Goal: Task Accomplishment & Management: Manage account settings

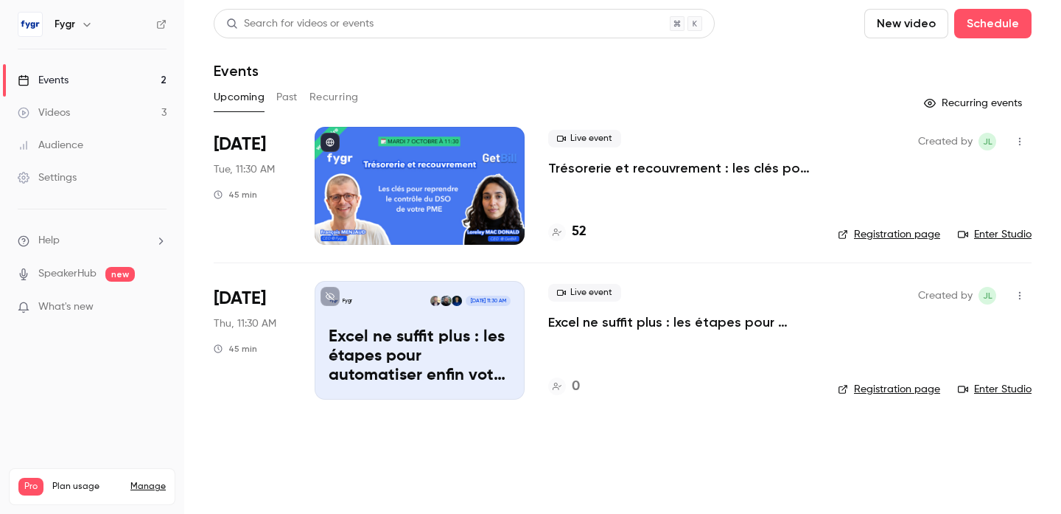
click at [422, 358] on p "Excel ne suffit plus : les étapes pour automatiser enfin votre pilotage financi…" at bounding box center [420, 356] width 182 height 57
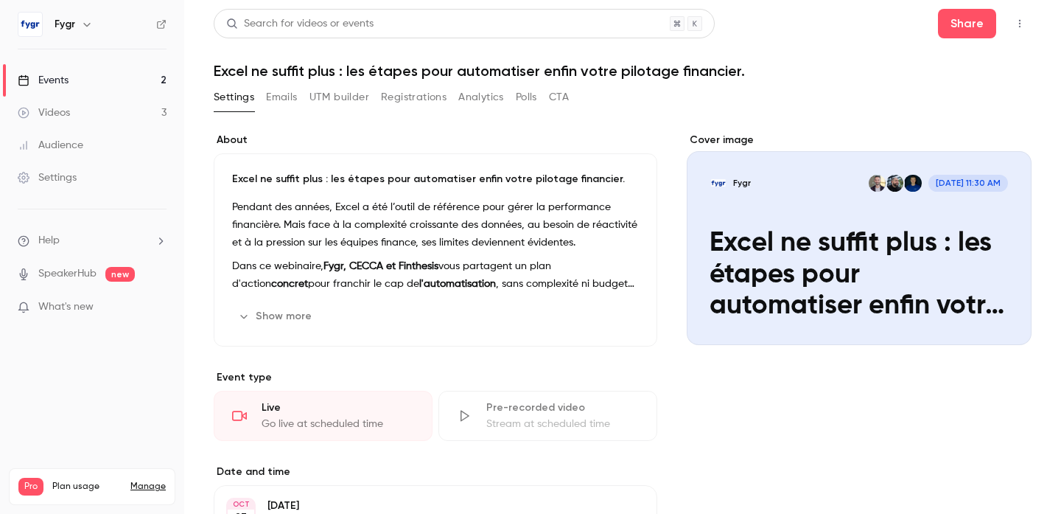
click at [456, 68] on h1 "Excel ne suffit plus : les étapes pour automatiser enfin votre pilotage financi…" at bounding box center [623, 71] width 818 height 18
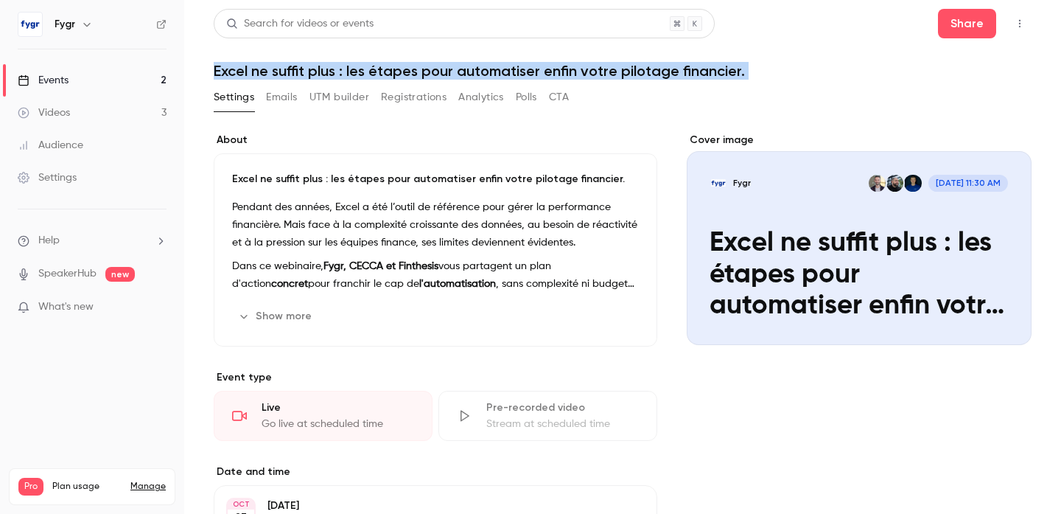
click at [456, 68] on h1 "Excel ne suffit plus : les étapes pour automatiser enfin votre pilotage financi…" at bounding box center [623, 71] width 818 height 18
copy div "Excel ne suffit plus : les étapes pour automatiser enfin votre pilotage financi…"
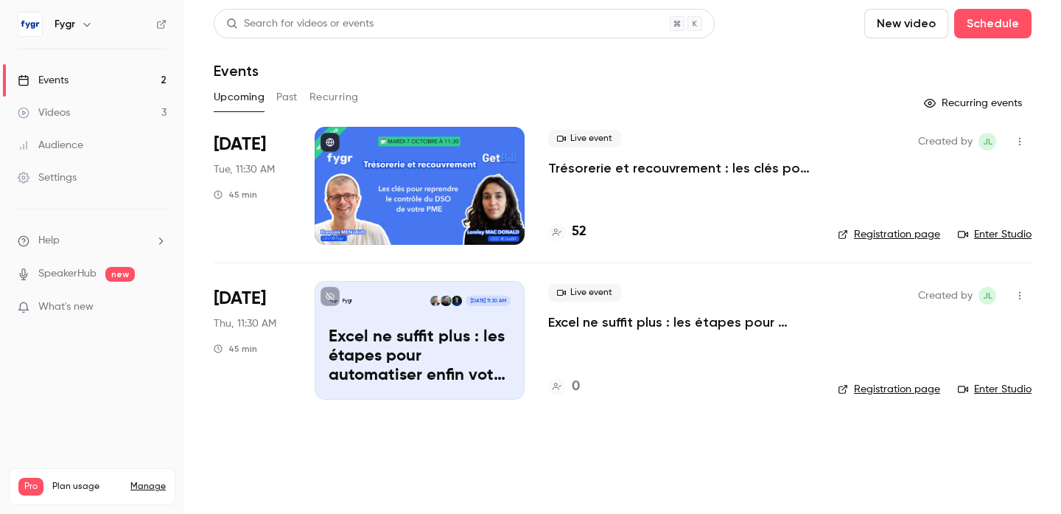
click at [439, 332] on p "Excel ne suffit plus : les étapes pour automatiser enfin votre pilotage financi…" at bounding box center [420, 356] width 182 height 57
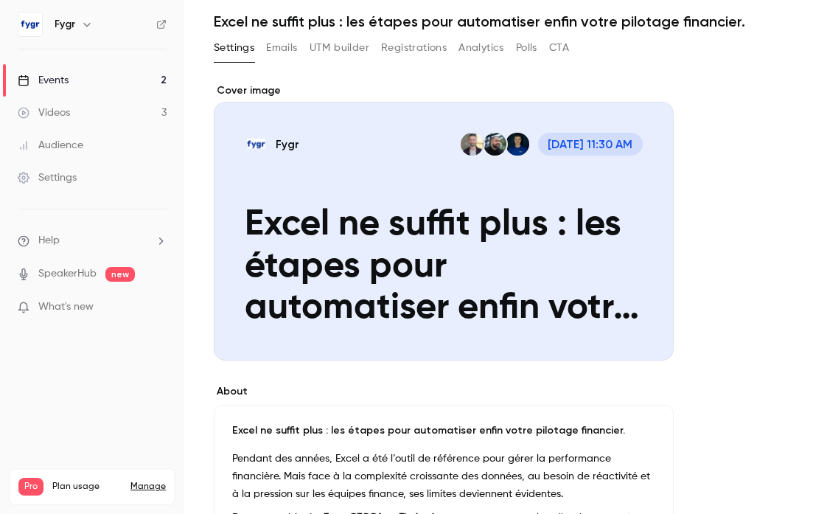
scroll to position [63, 0]
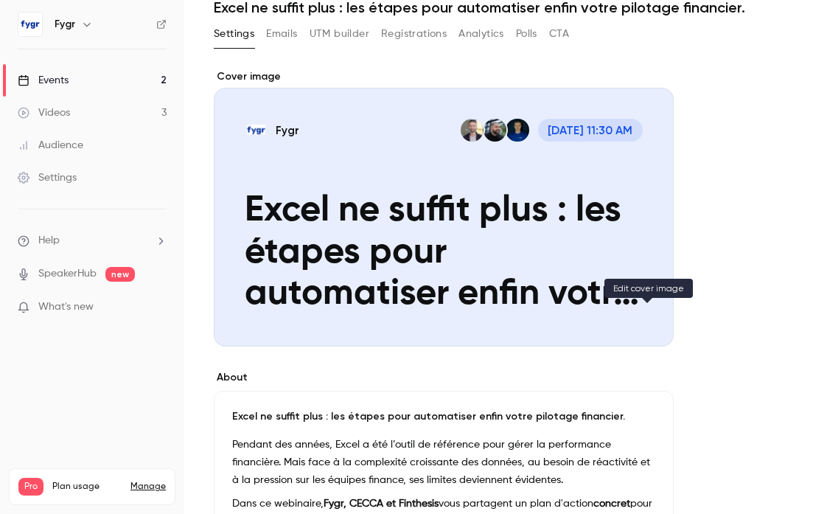
click at [641, 318] on icon "Cover image" at bounding box center [647, 320] width 16 height 12
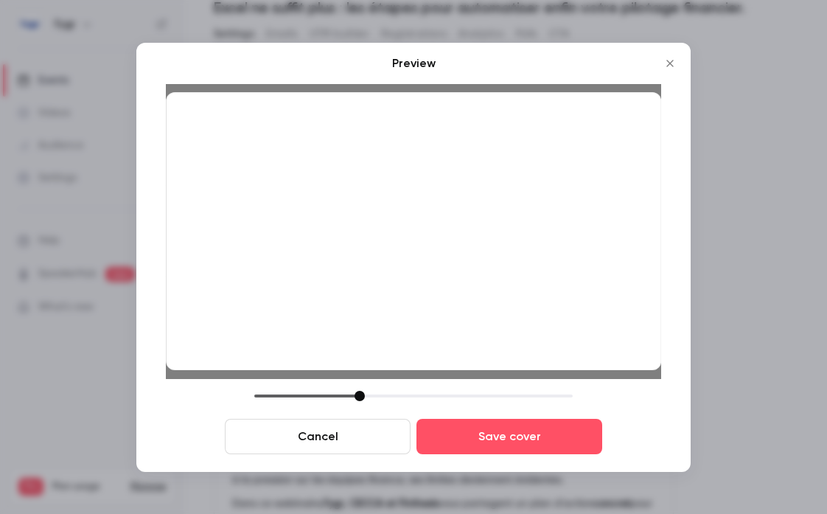
drag, startPoint x: 514, startPoint y: 256, endPoint x: 514, endPoint y: 231, distance: 25.1
click at [514, 231] on div at bounding box center [413, 231] width 495 height 279
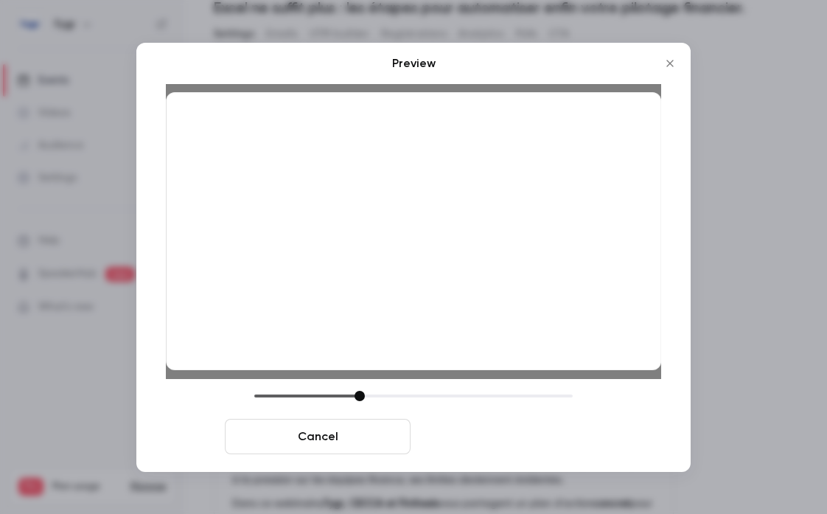
click at [533, 434] on button "Save cover" at bounding box center [509, 436] width 186 height 35
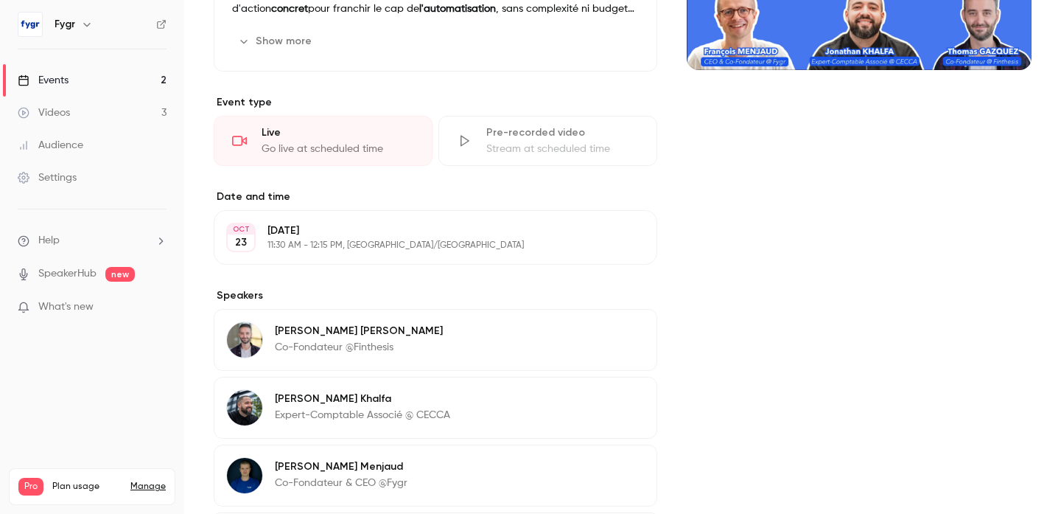
scroll to position [0, 0]
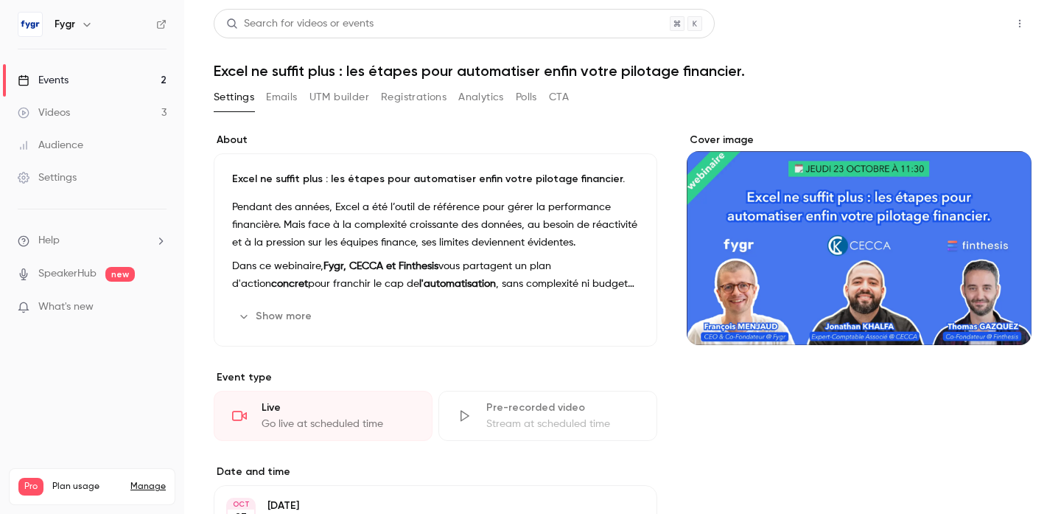
click at [985, 19] on button "Share" at bounding box center [967, 23] width 58 height 29
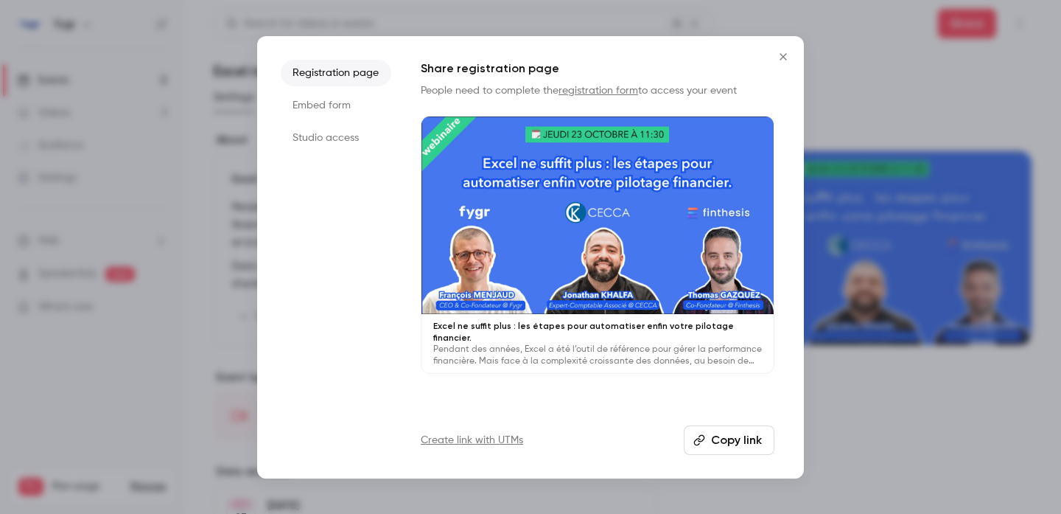
click at [730, 436] on button "Copy link" at bounding box center [729, 439] width 91 height 29
click at [781, 60] on icon "Close" at bounding box center [784, 57] width 18 height 12
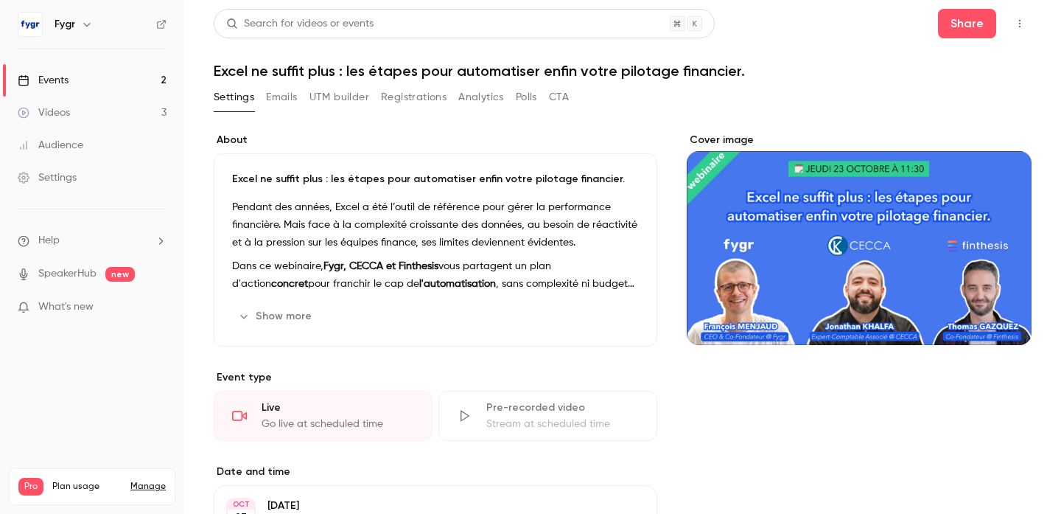
click at [105, 109] on link "Videos 3" at bounding box center [92, 113] width 184 height 32
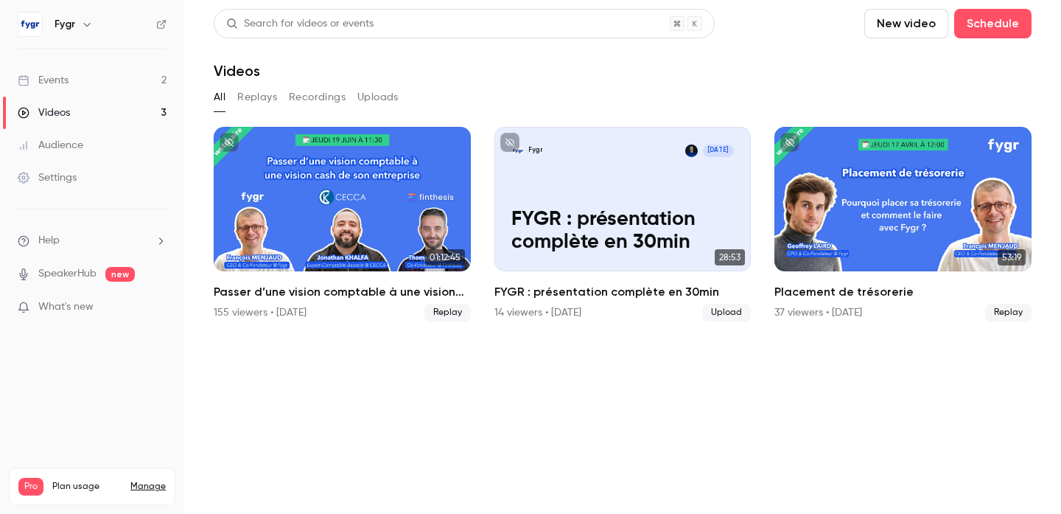
click at [105, 82] on link "Events 2" at bounding box center [92, 80] width 184 height 32
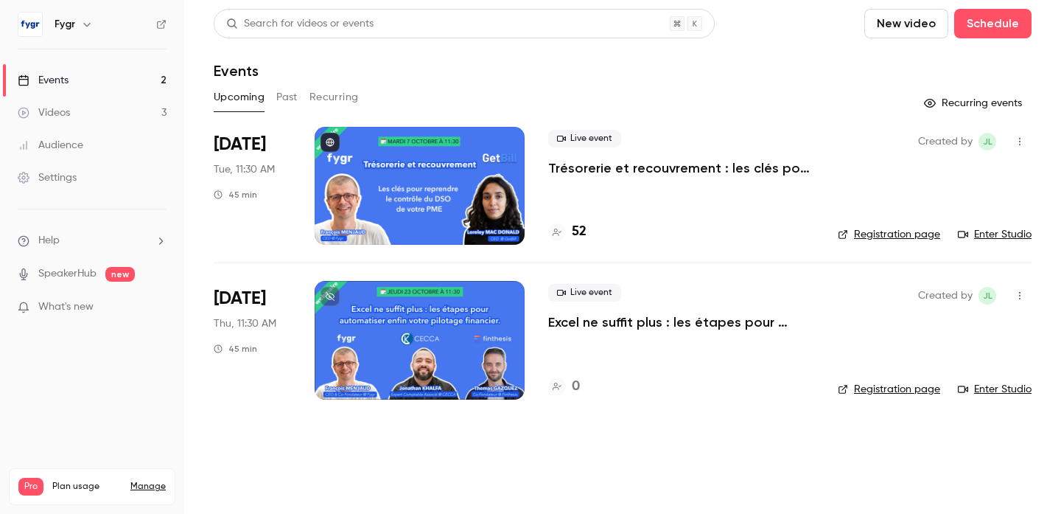
click at [400, 451] on main "Search for videos or events New video Schedule Events Upcoming Past Recurring R…" at bounding box center [622, 257] width 877 height 514
click at [328, 291] on button at bounding box center [330, 296] width 19 height 19
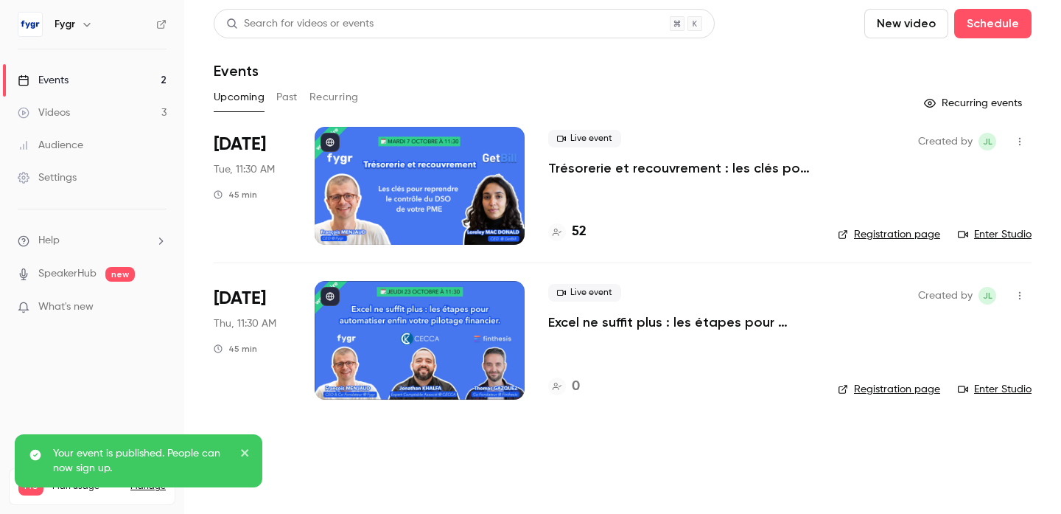
click at [388, 458] on main "Search for videos or events New video Schedule Events Upcoming Past Recurring R…" at bounding box center [622, 257] width 877 height 514
click at [408, 350] on div at bounding box center [420, 340] width 210 height 118
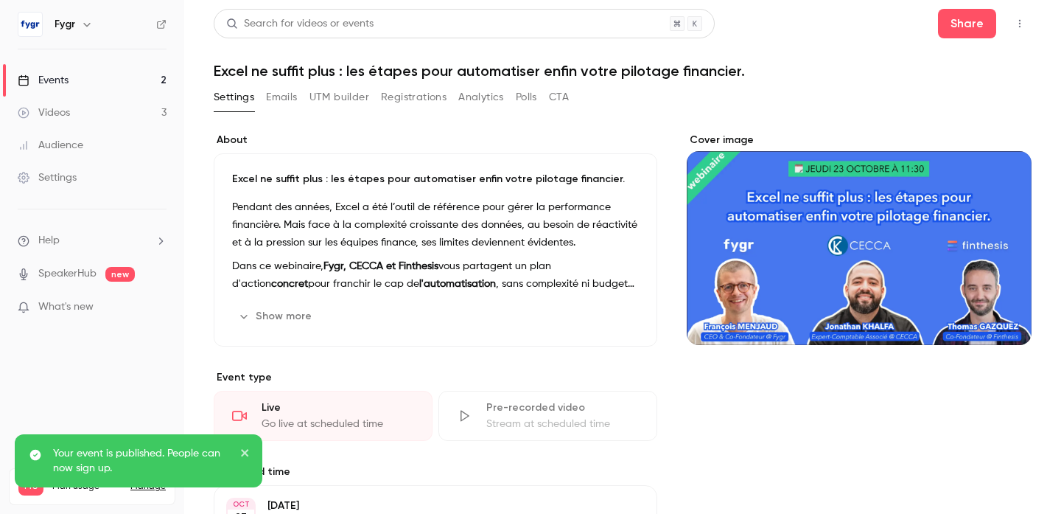
click at [281, 322] on button "Show more" at bounding box center [276, 316] width 88 height 24
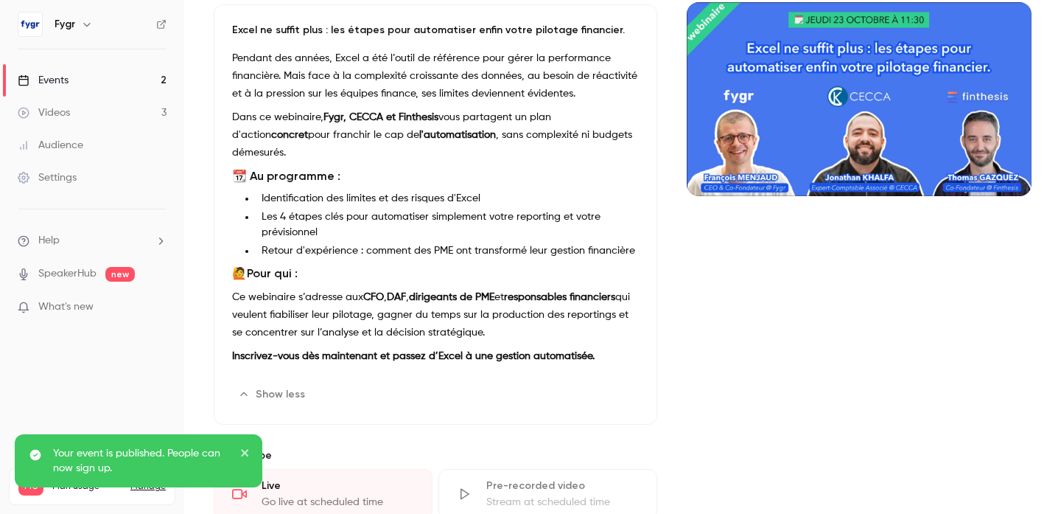
scroll to position [181, 0]
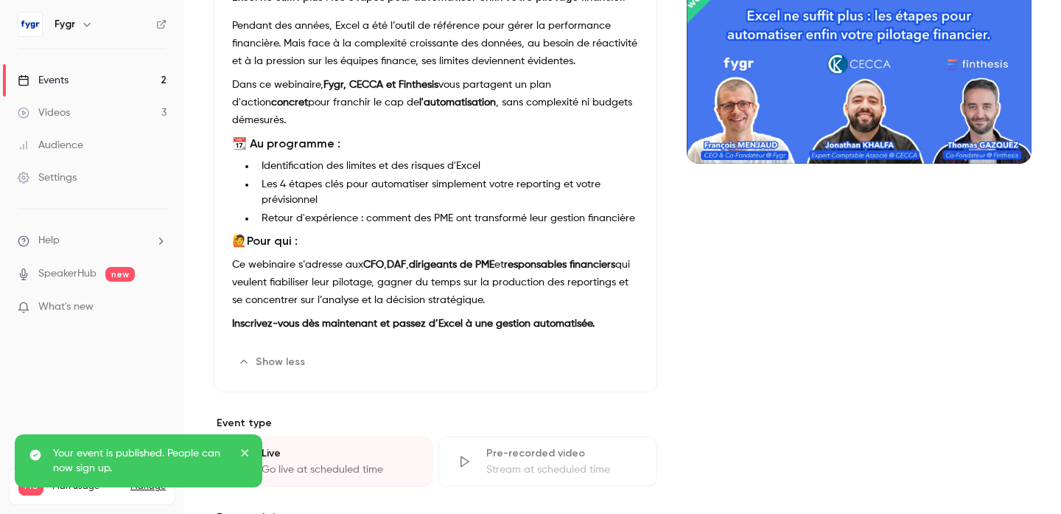
click at [285, 177] on li "Les 4 étapes clés pour automatiser simplement votre reporting et votre prévisio…" at bounding box center [447, 192] width 383 height 31
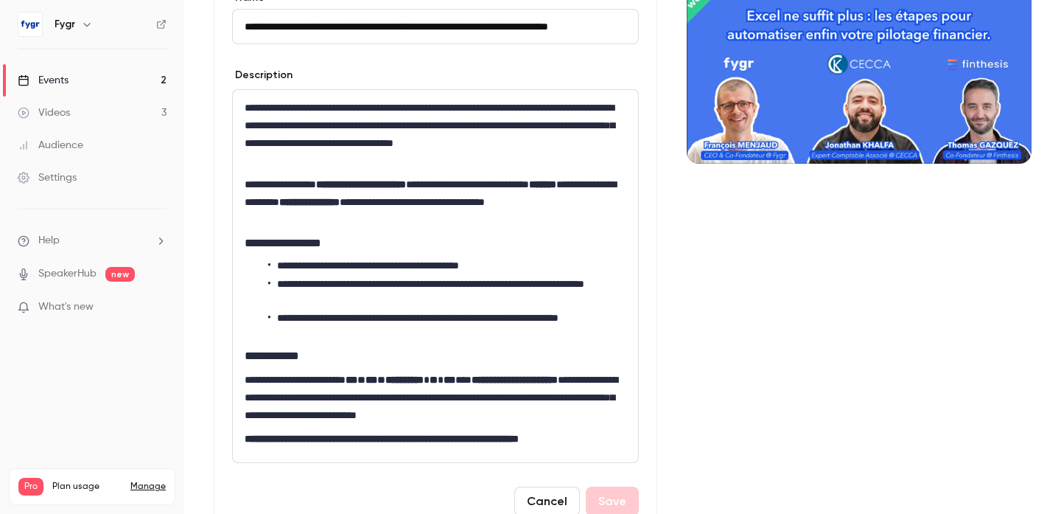
click at [300, 279] on li "**********" at bounding box center [447, 291] width 358 height 31
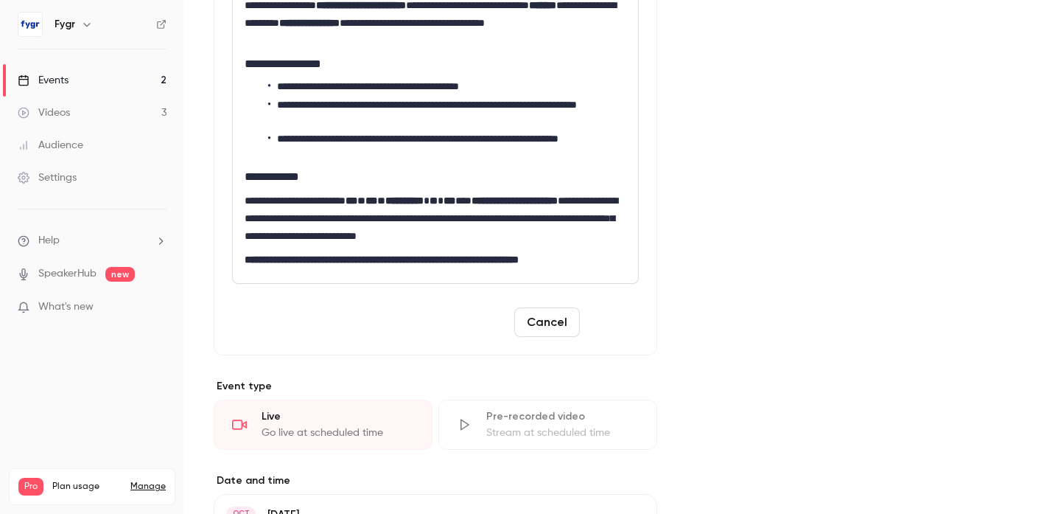
scroll to position [365, 0]
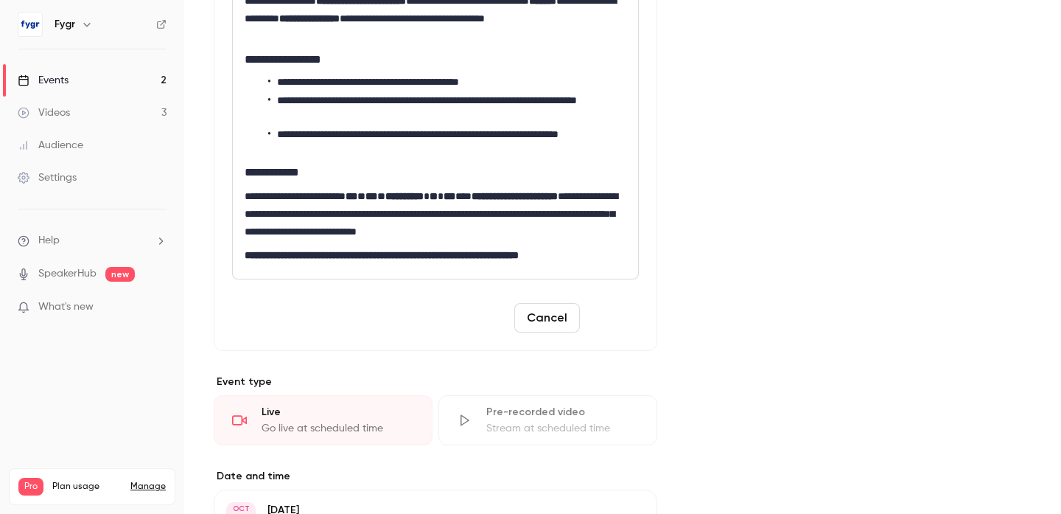
click at [625, 313] on button "Save" at bounding box center [612, 317] width 53 height 29
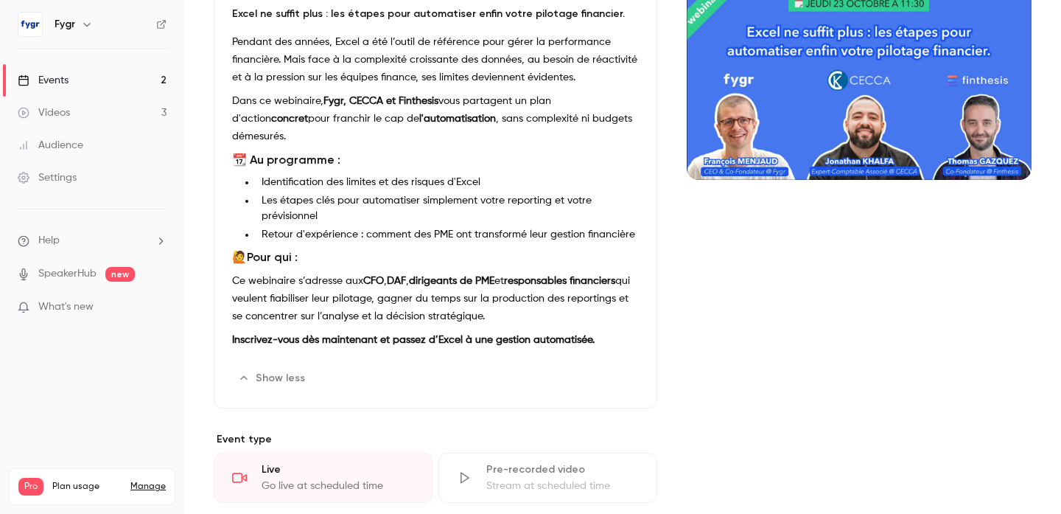
scroll to position [0, 0]
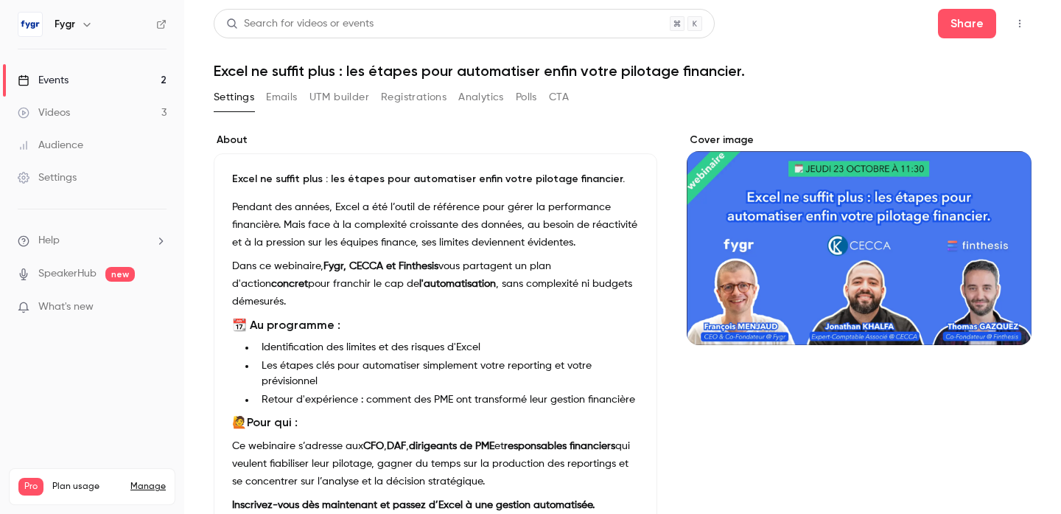
click at [1019, 21] on icon "button" at bounding box center [1020, 23] width 12 height 10
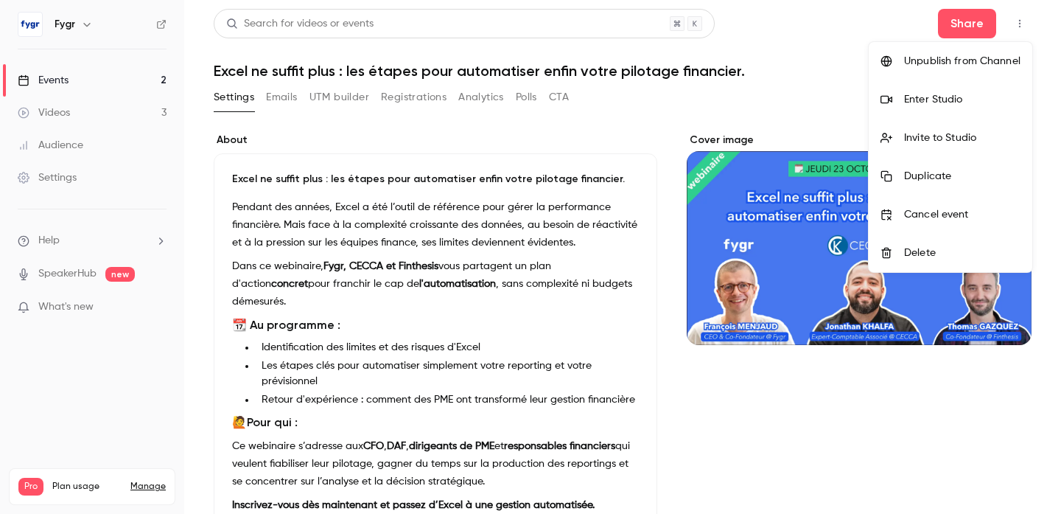
click at [1019, 21] on div at bounding box center [530, 257] width 1061 height 514
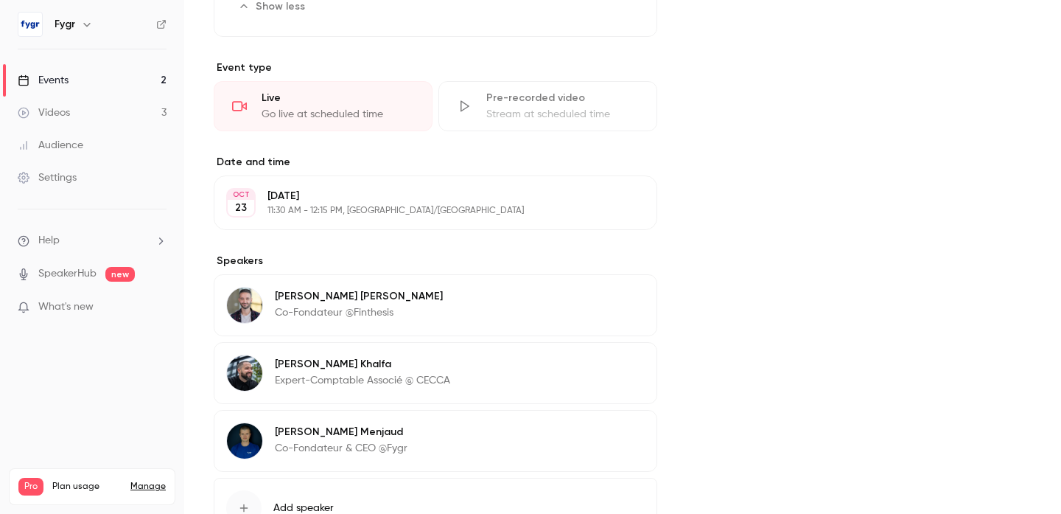
scroll to position [635, 0]
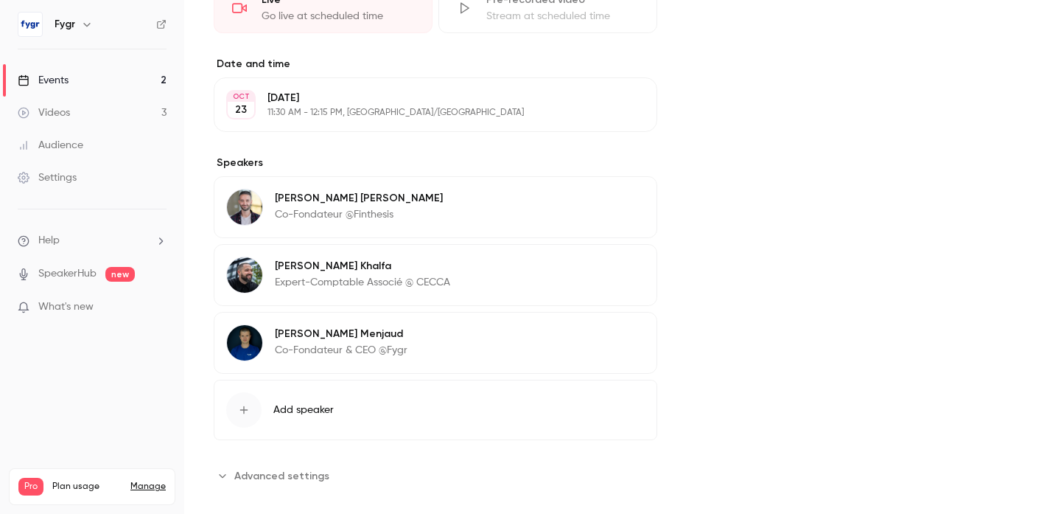
click at [273, 464] on button "Advanced settings" at bounding box center [276, 476] width 125 height 24
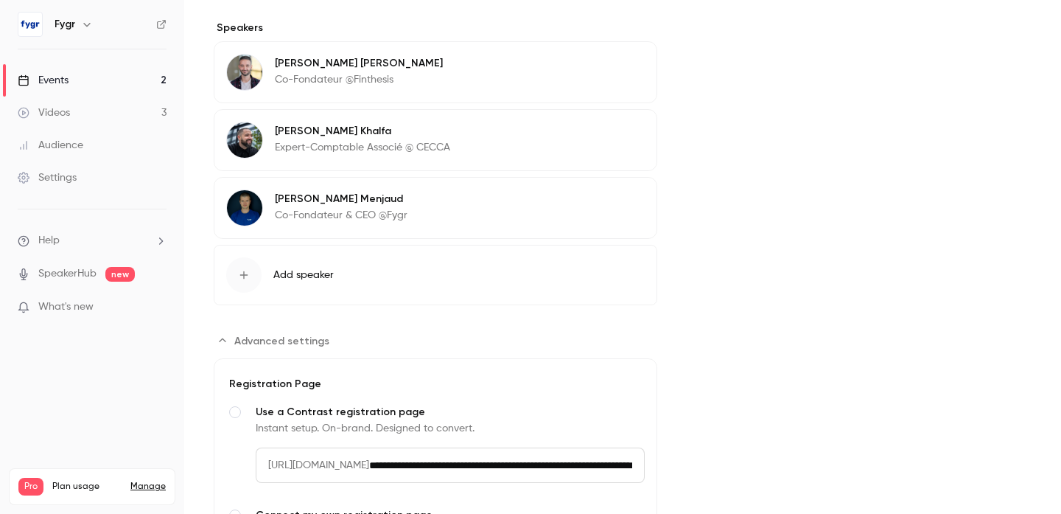
scroll to position [919, 0]
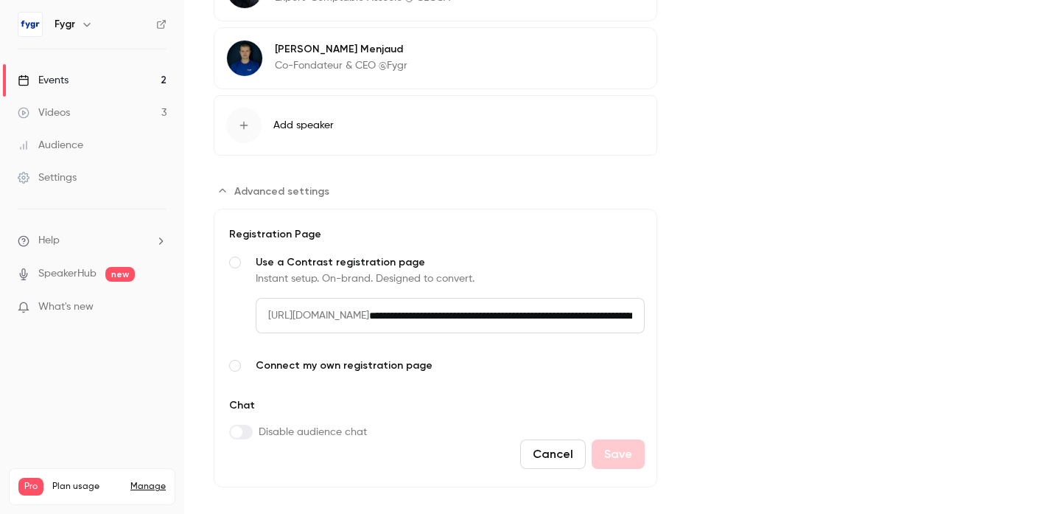
click at [481, 298] on input "**********" at bounding box center [507, 315] width 276 height 35
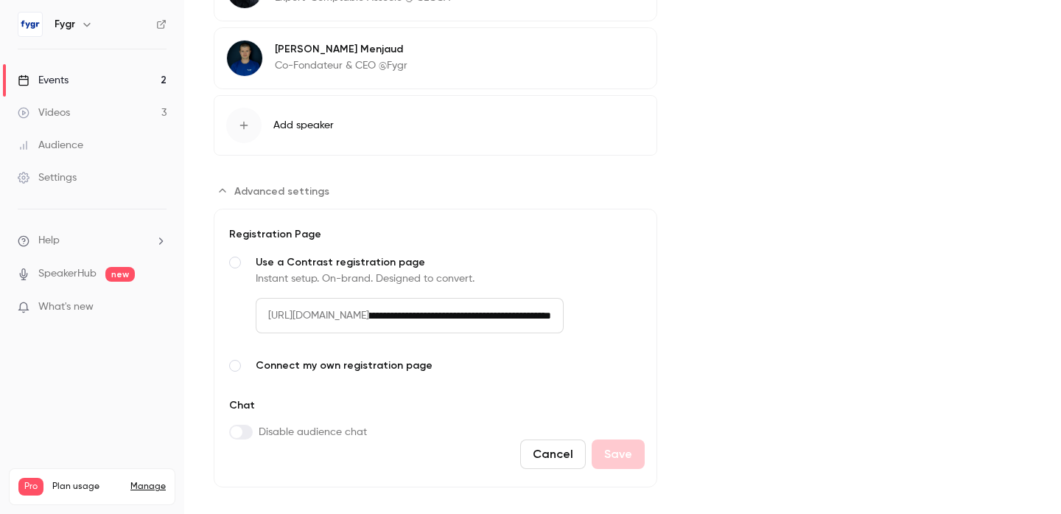
click at [545, 299] on input "**********" at bounding box center [466, 315] width 195 height 35
click at [548, 298] on input "**********" at bounding box center [466, 315] width 195 height 35
type input "**********"
click at [628, 439] on button "Save" at bounding box center [618, 453] width 53 height 29
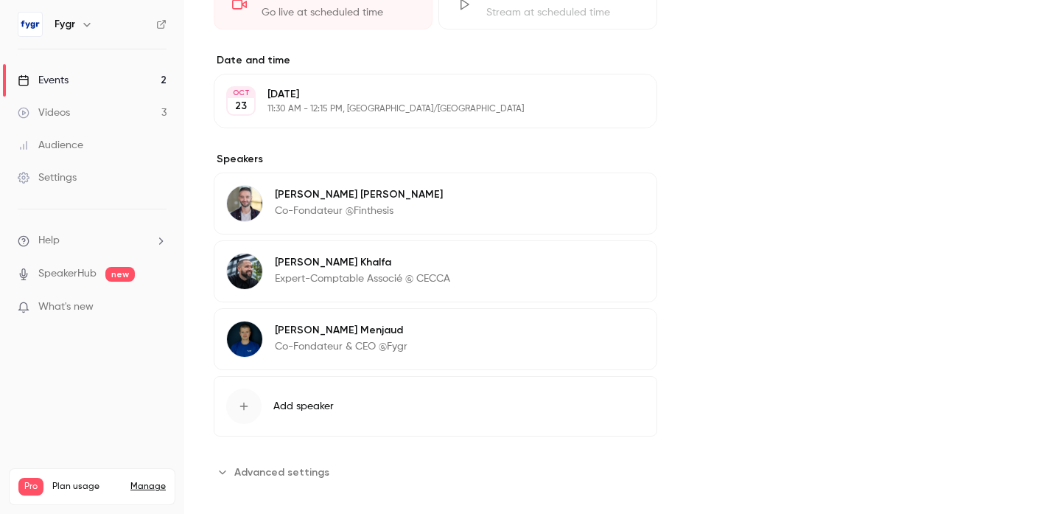
scroll to position [414, 0]
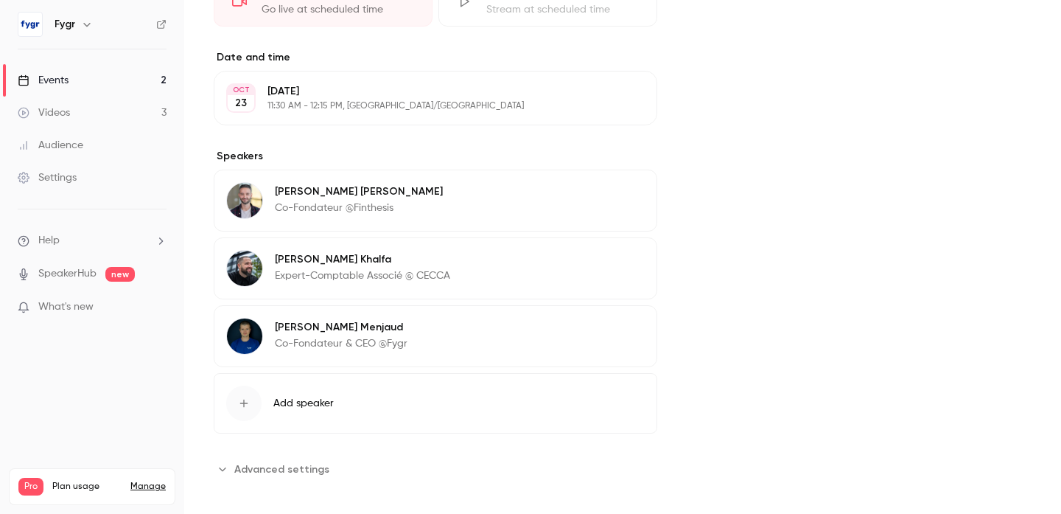
click at [276, 464] on span "Advanced settings" at bounding box center [281, 468] width 95 height 15
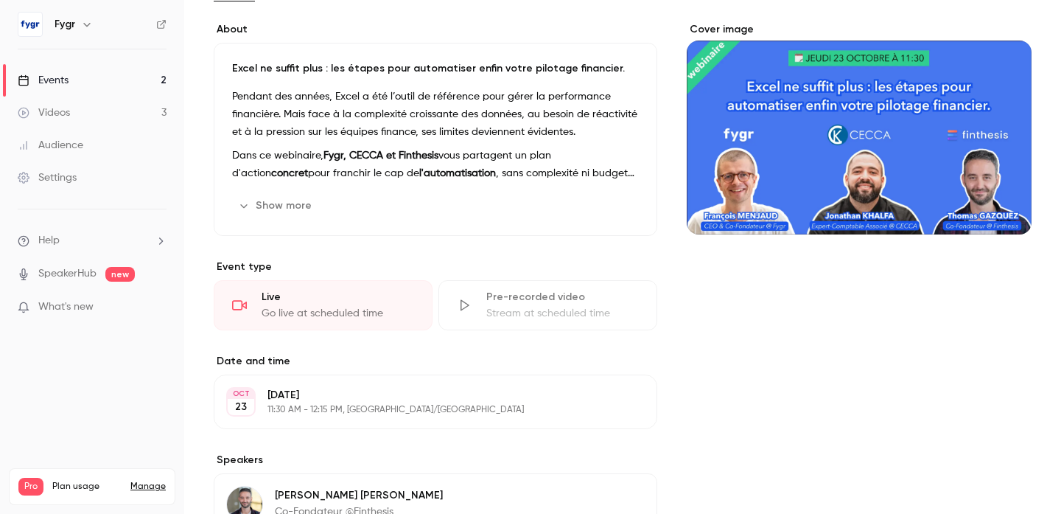
scroll to position [0, 0]
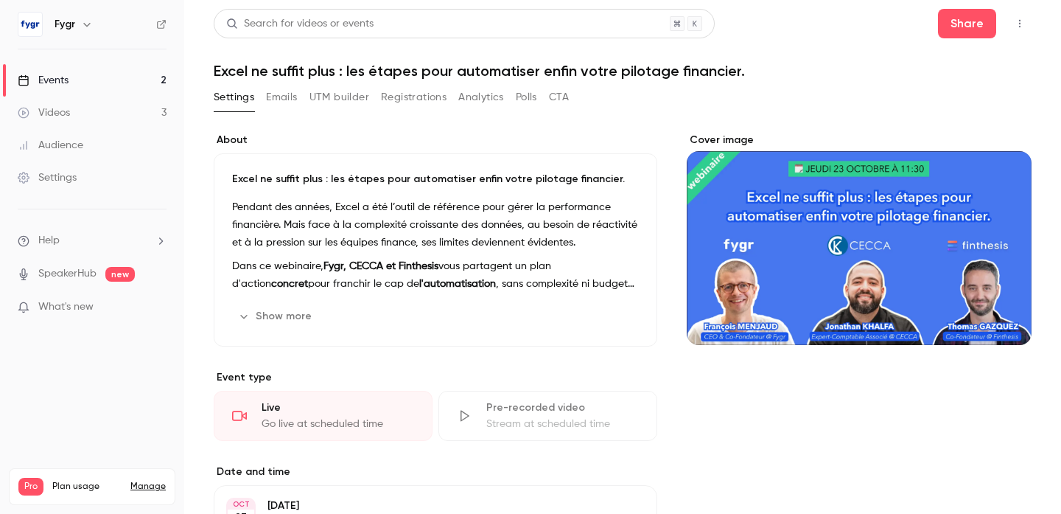
click at [1013, 29] on button "button" at bounding box center [1020, 24] width 24 height 24
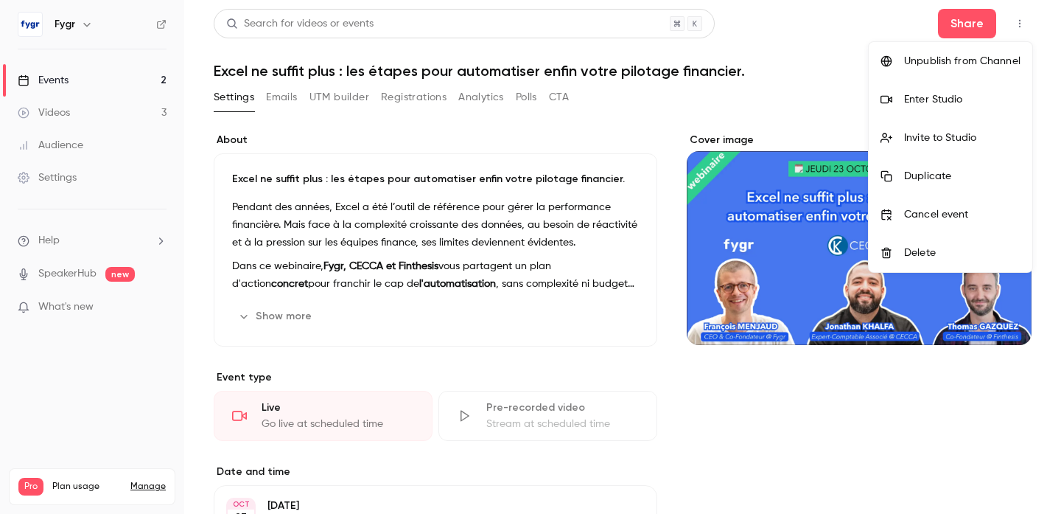
click at [820, 41] on div at bounding box center [530, 257] width 1061 height 514
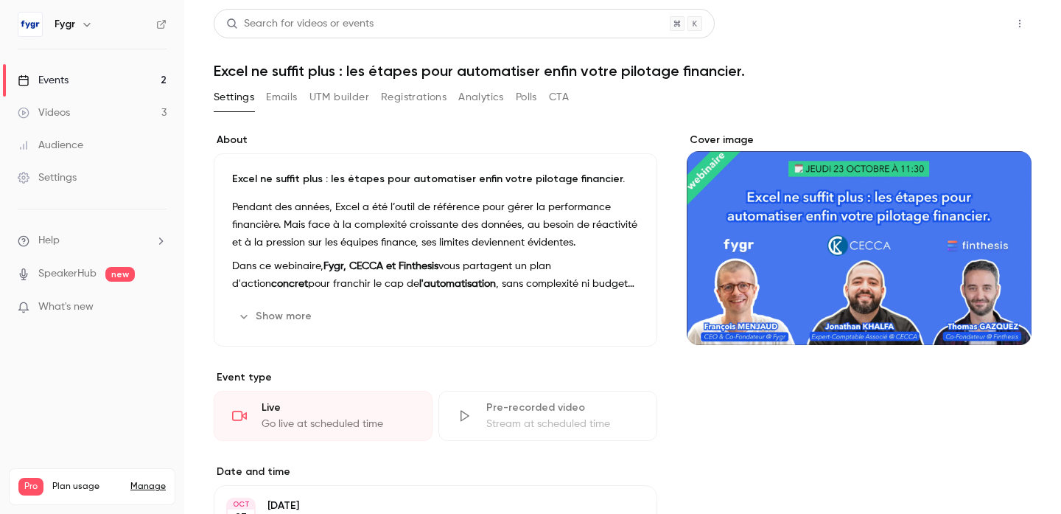
click at [954, 28] on button "Share" at bounding box center [967, 23] width 58 height 29
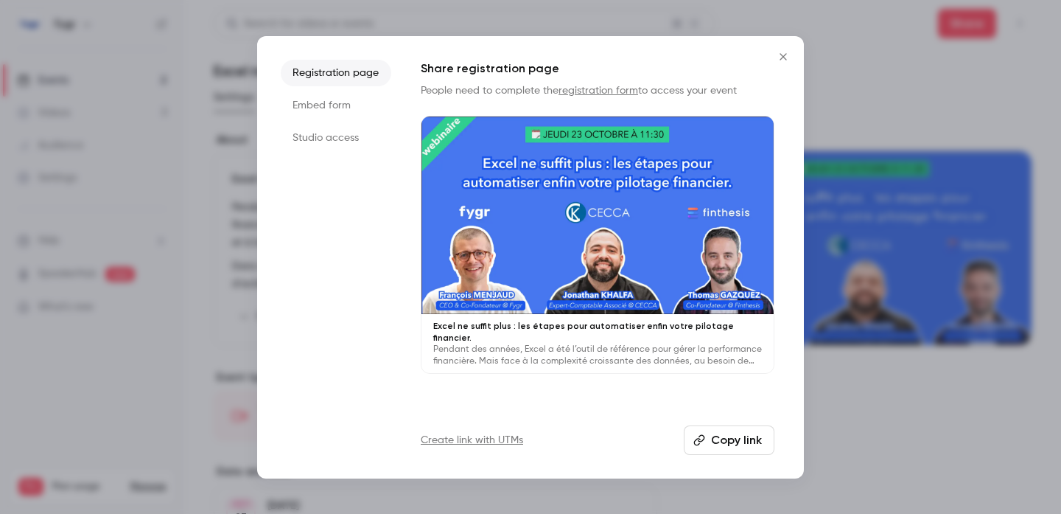
click at [707, 445] on button "Copy link" at bounding box center [729, 439] width 91 height 29
click at [783, 55] on icon "Close" at bounding box center [783, 56] width 7 height 7
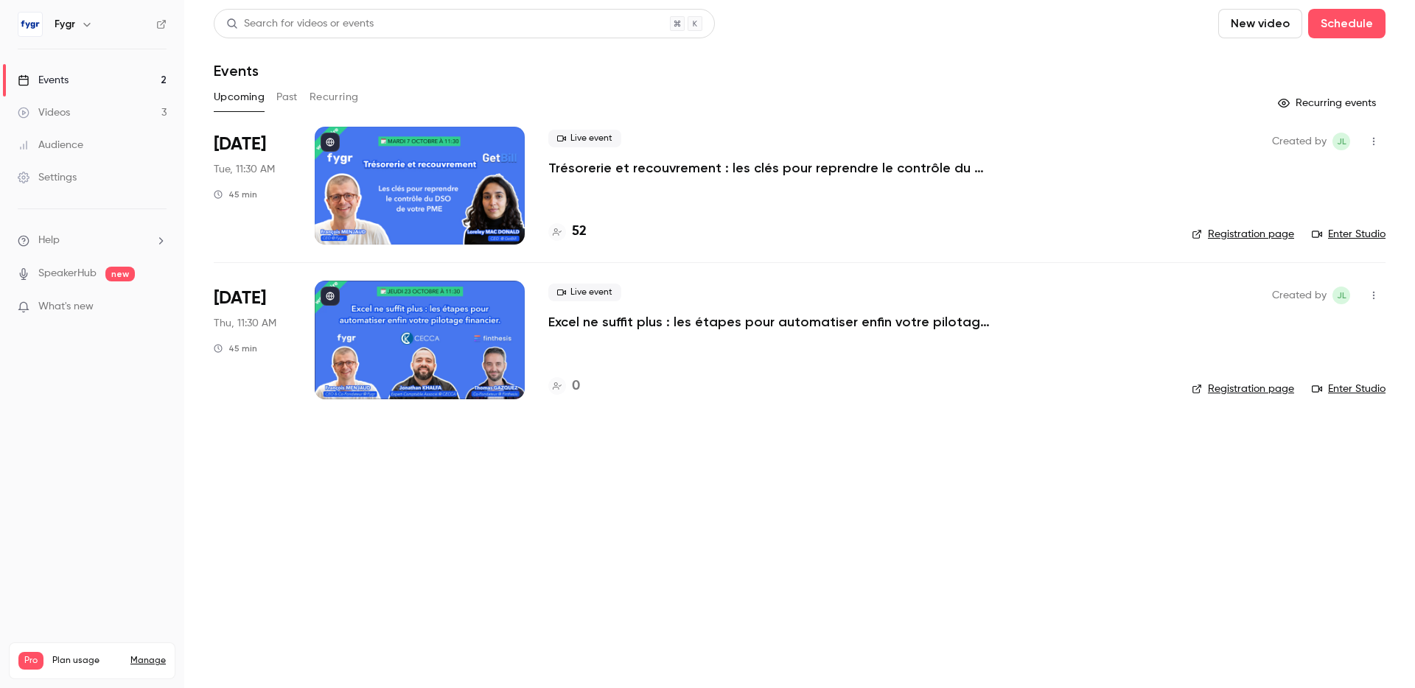
click at [422, 303] on div at bounding box center [420, 340] width 210 height 118
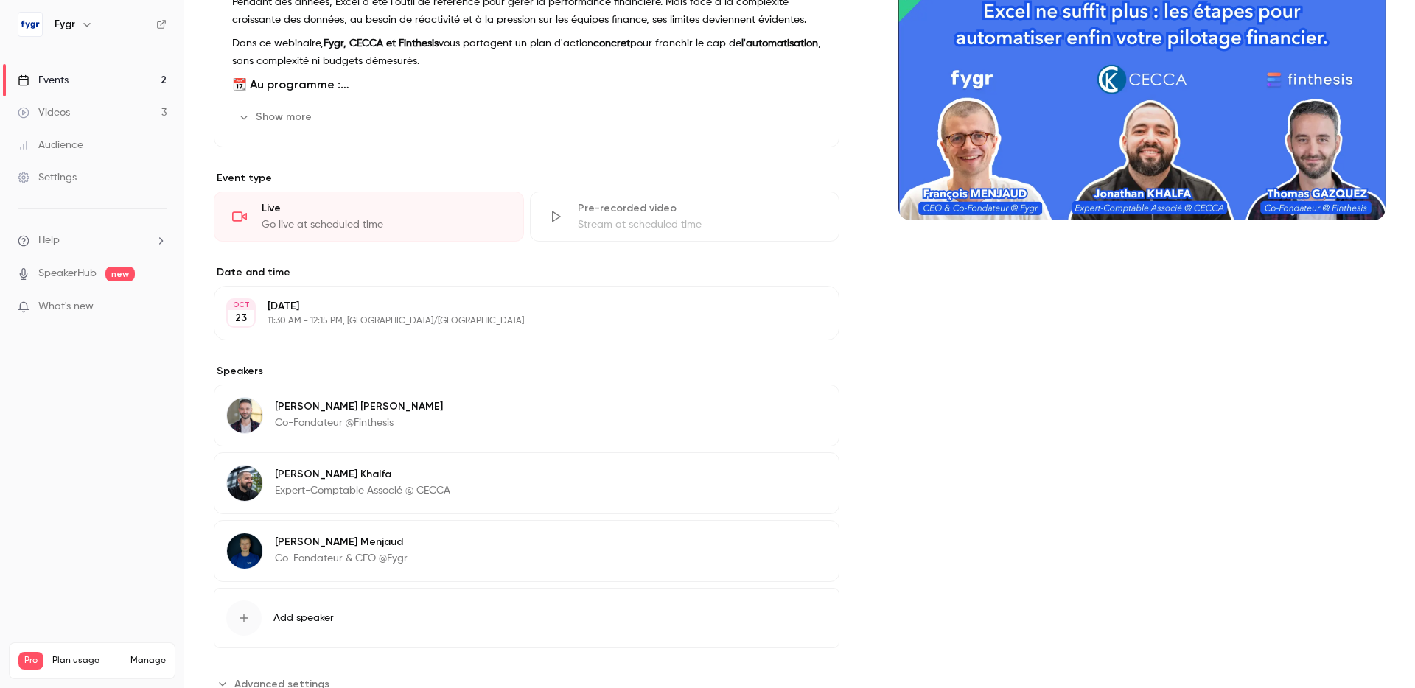
scroll to position [256, 0]
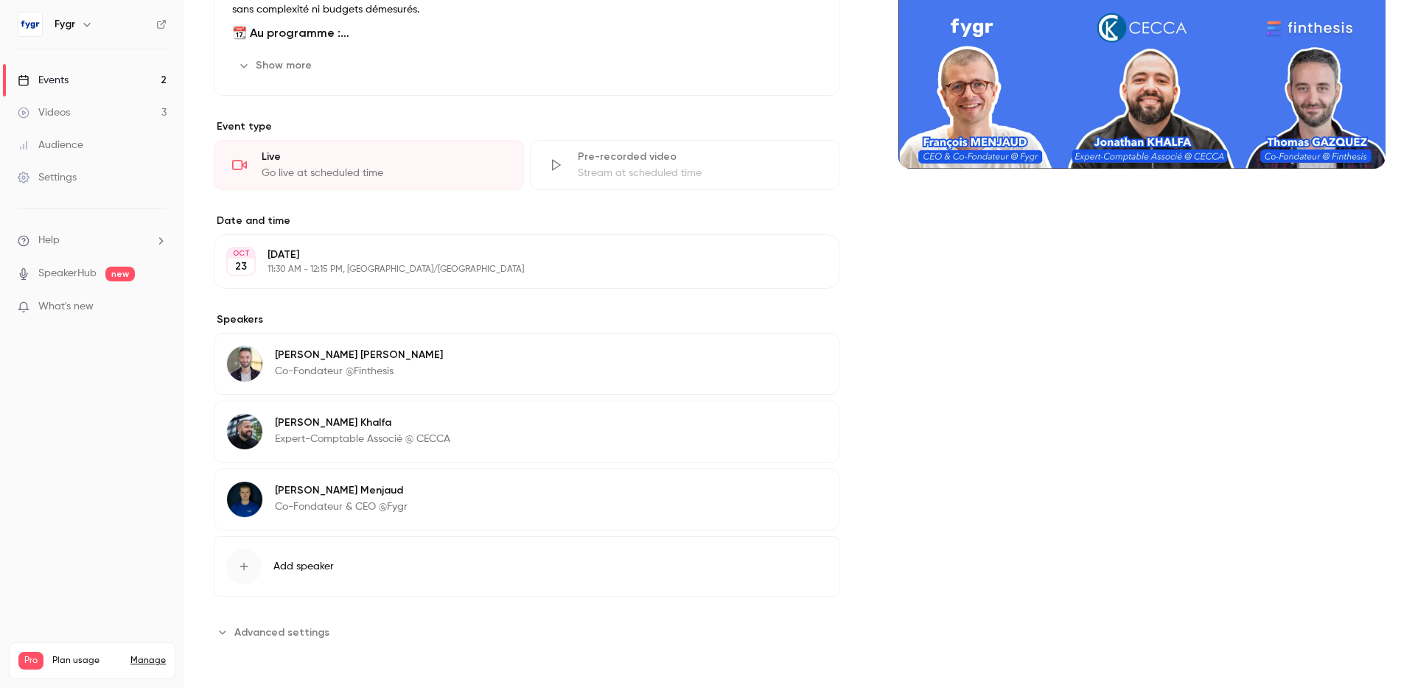
click at [259, 625] on span "Advanced settings" at bounding box center [281, 632] width 95 height 15
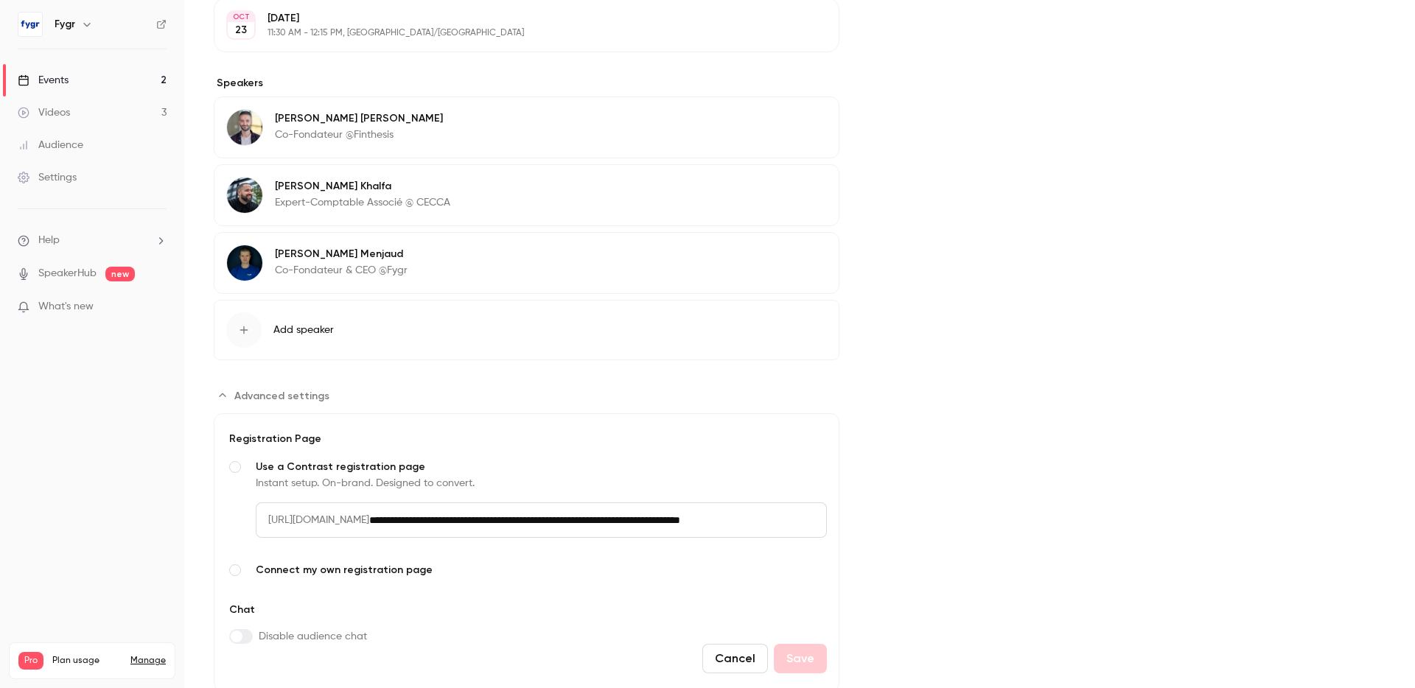
scroll to position [541, 0]
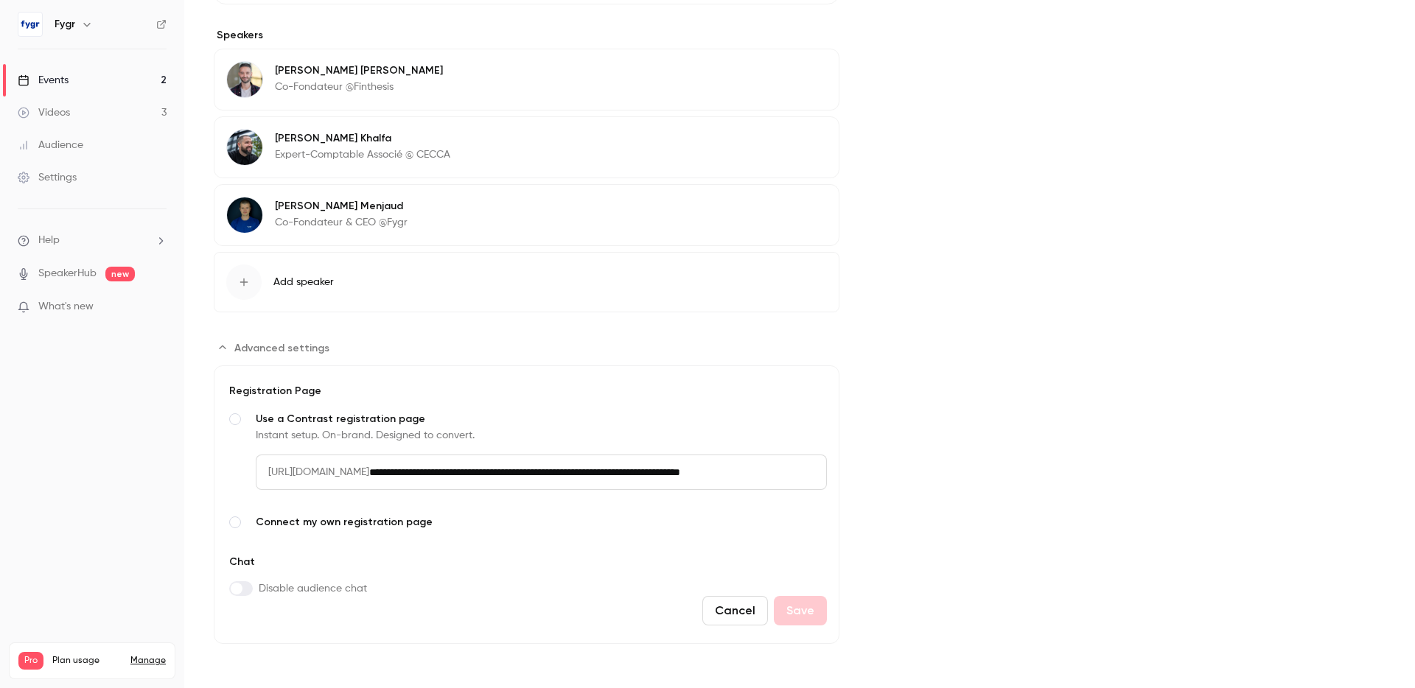
click at [290, 473] on span "[URL][DOMAIN_NAME]" at bounding box center [313, 472] width 114 height 35
click at [955, 444] on div "Cover image" at bounding box center [1141, 118] width 487 height 1052
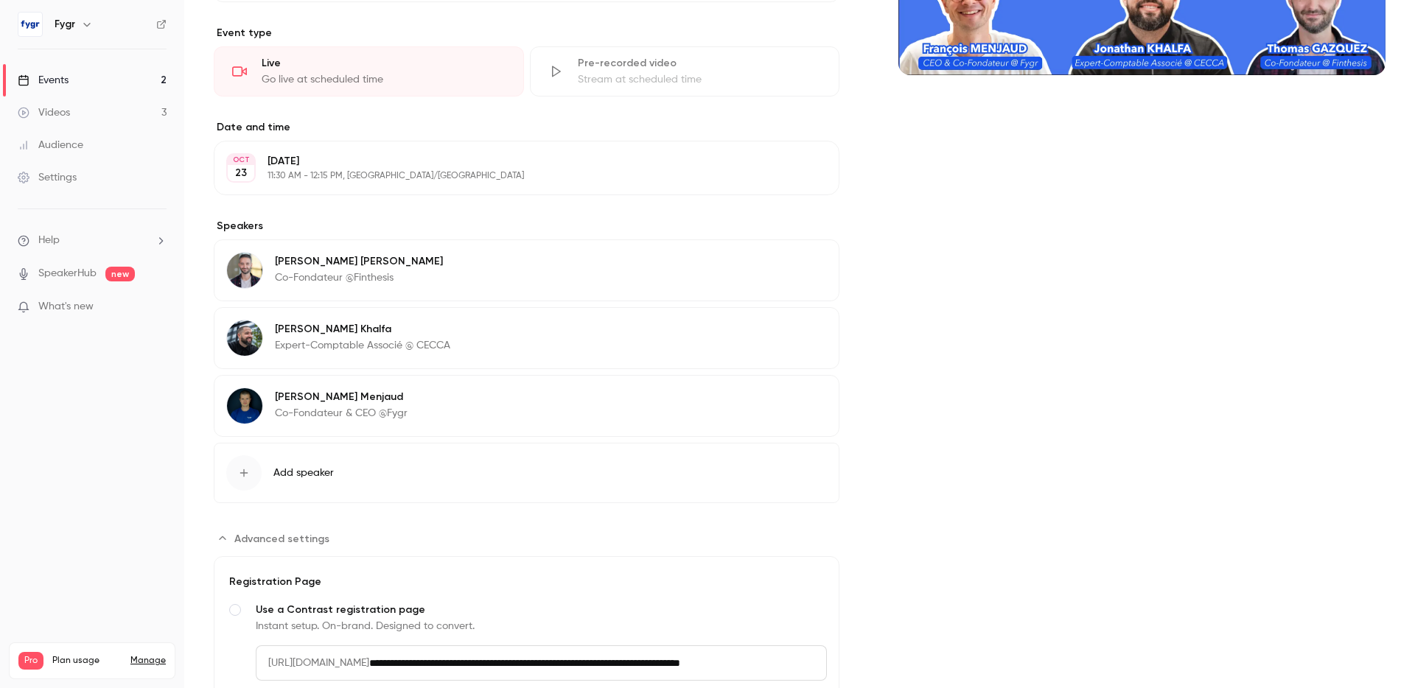
scroll to position [0, 0]
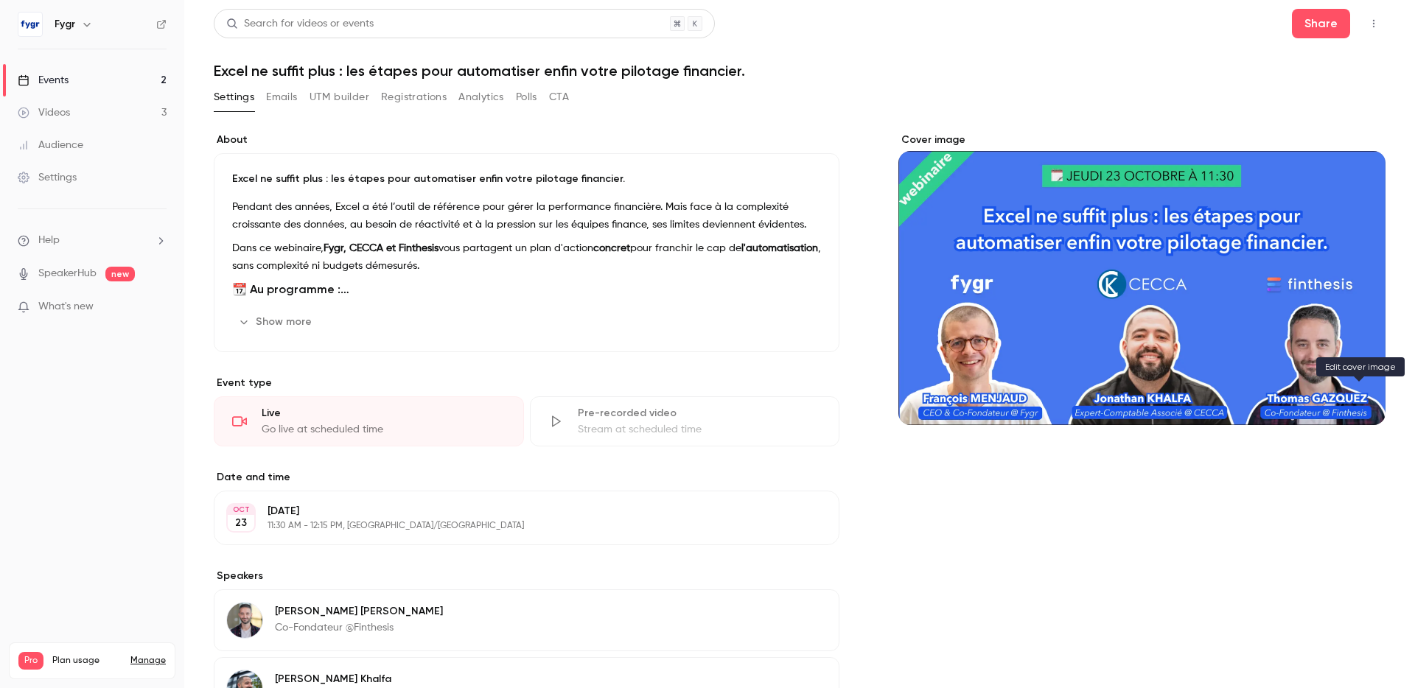
click at [1358, 395] on icon "Cover image" at bounding box center [1359, 399] width 16 height 12
click at [1366, 24] on button "button" at bounding box center [1374, 24] width 24 height 24
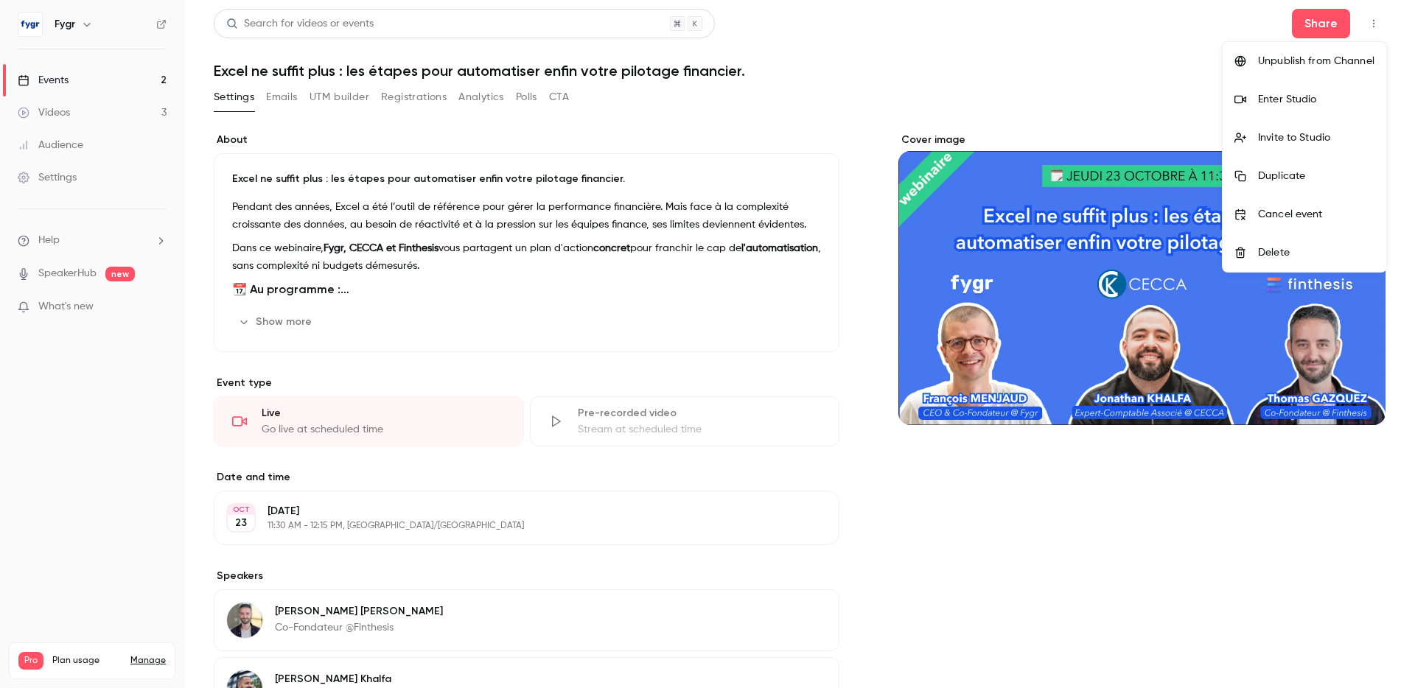
click at [1368, 22] on div at bounding box center [707, 344] width 1415 height 688
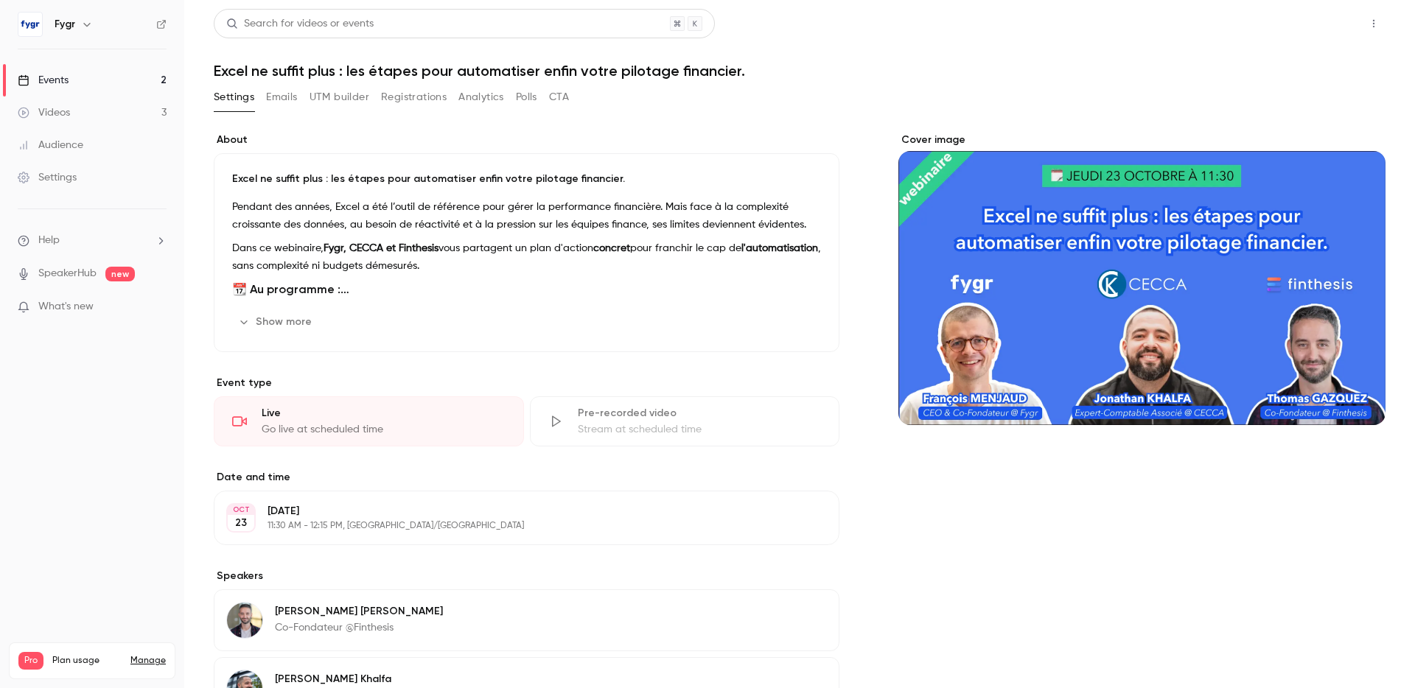
click at [1330, 21] on button "Share" at bounding box center [1321, 23] width 58 height 29
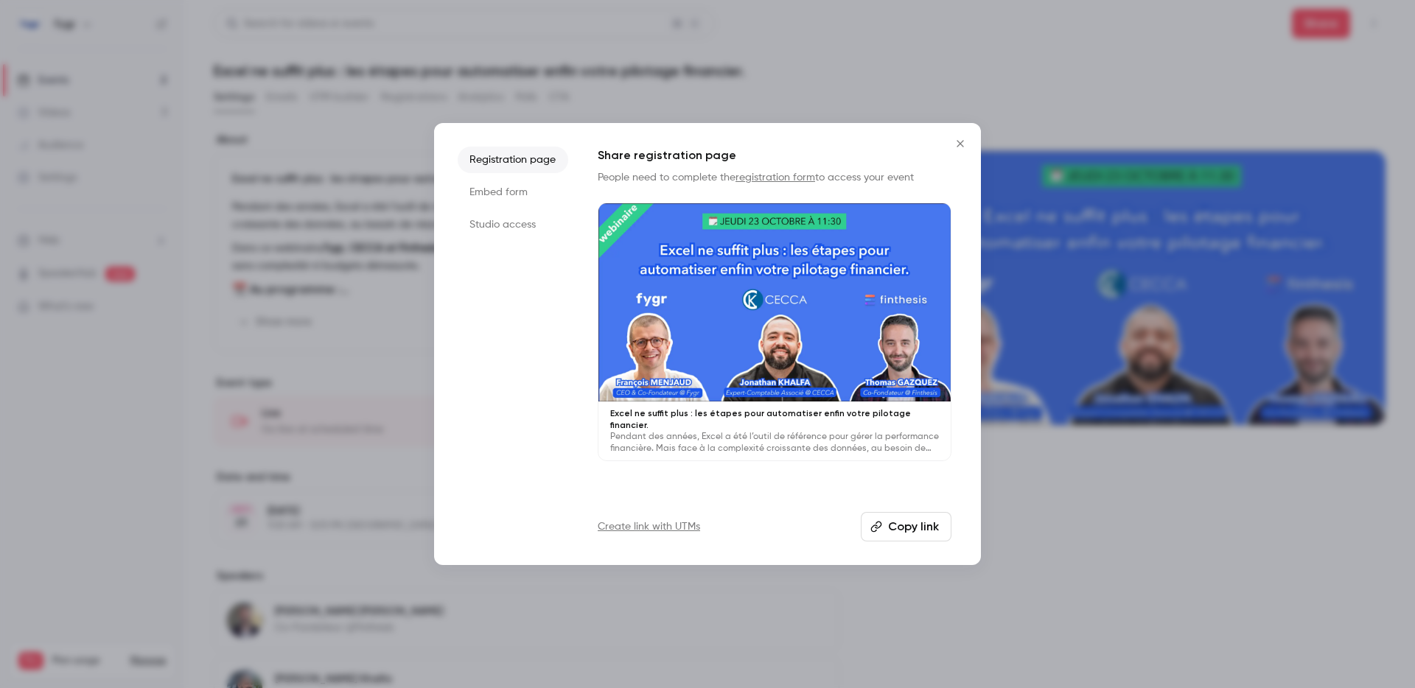
click at [891, 523] on button "Copy link" at bounding box center [906, 526] width 91 height 29
click at [950, 139] on button "Close" at bounding box center [960, 143] width 29 height 29
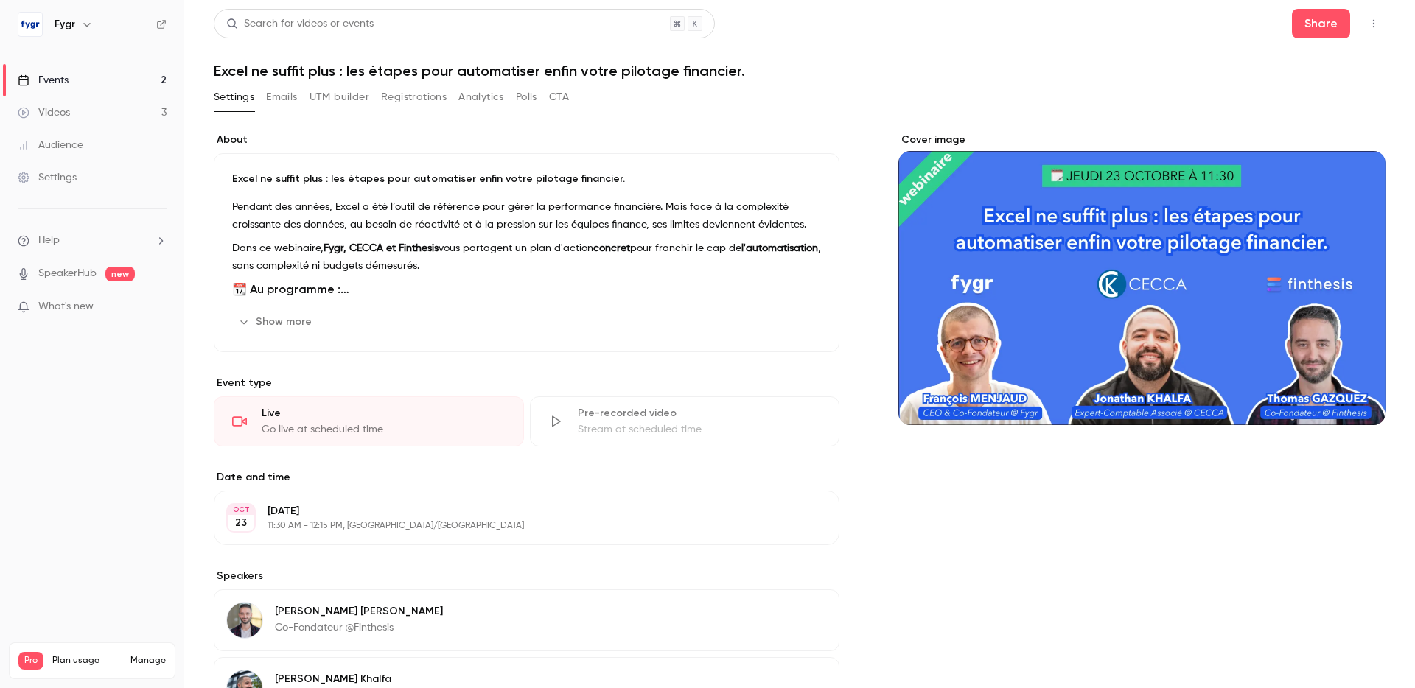
click at [376, 186] on p "Excel ne suffit plus : les étapes pour automatiser enfin votre pilotage financi…" at bounding box center [526, 179] width 589 height 15
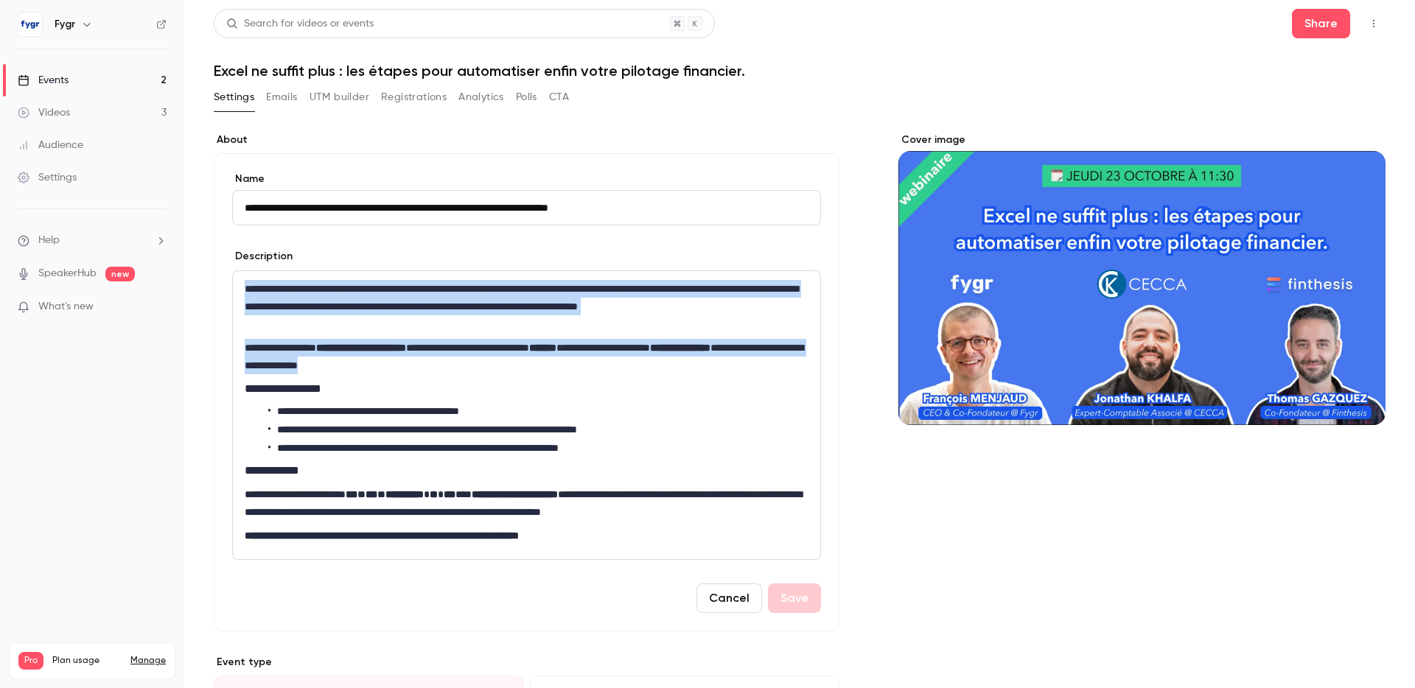
drag, startPoint x: 245, startPoint y: 286, endPoint x: 553, endPoint y: 359, distance: 315.9
click at [553, 359] on div "**********" at bounding box center [526, 415] width 587 height 288
copy div "**********"
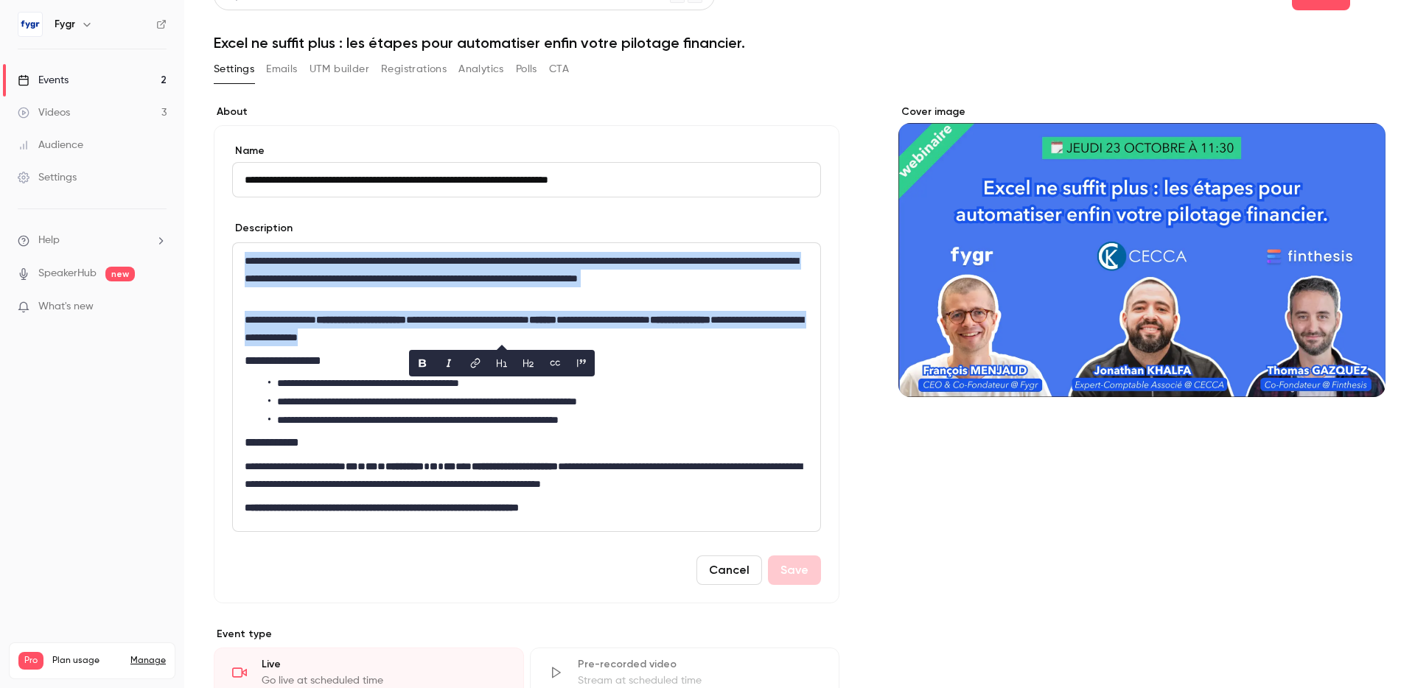
scroll to position [32, 0]
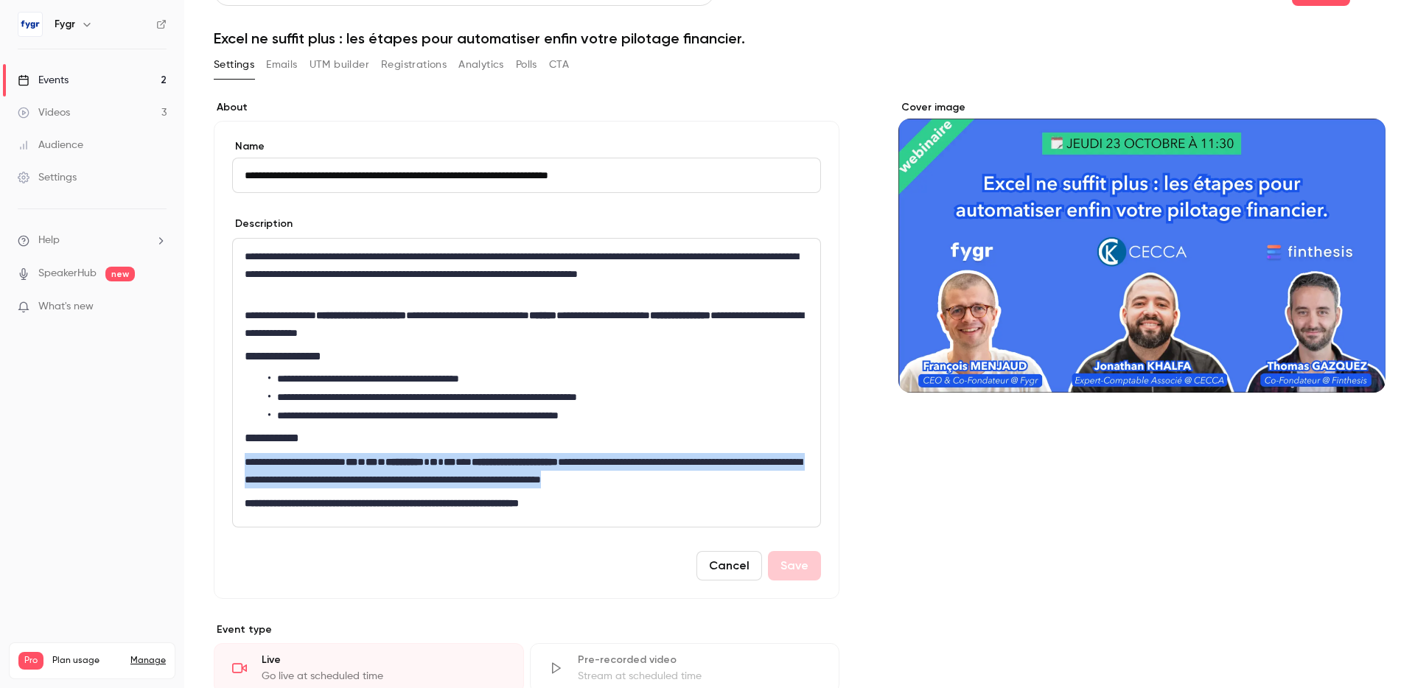
drag, startPoint x: 245, startPoint y: 461, endPoint x: 772, endPoint y: 479, distance: 528.0
click at [772, 479] on p "**********" at bounding box center [527, 470] width 564 height 35
copy p "**********"
